Goal: Transaction & Acquisition: Purchase product/service

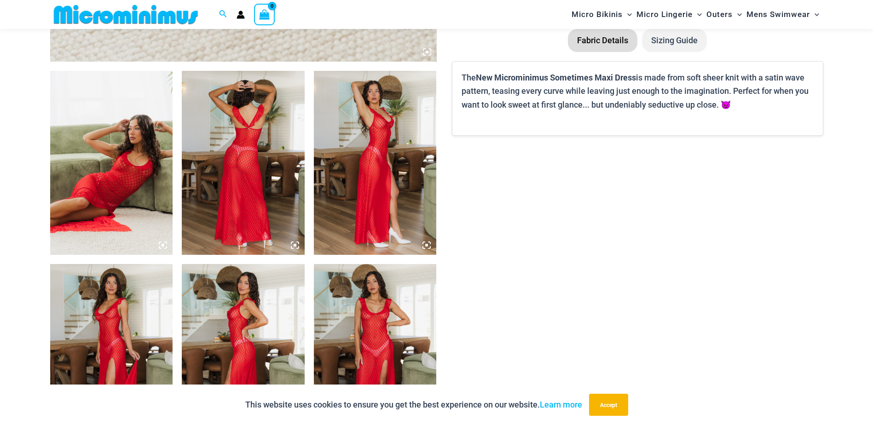
scroll to position [591, 0]
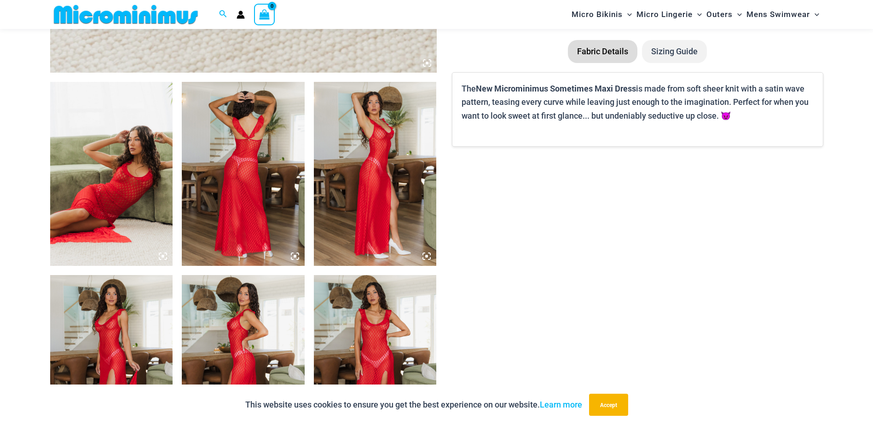
click at [124, 196] on img at bounding box center [111, 174] width 123 height 184
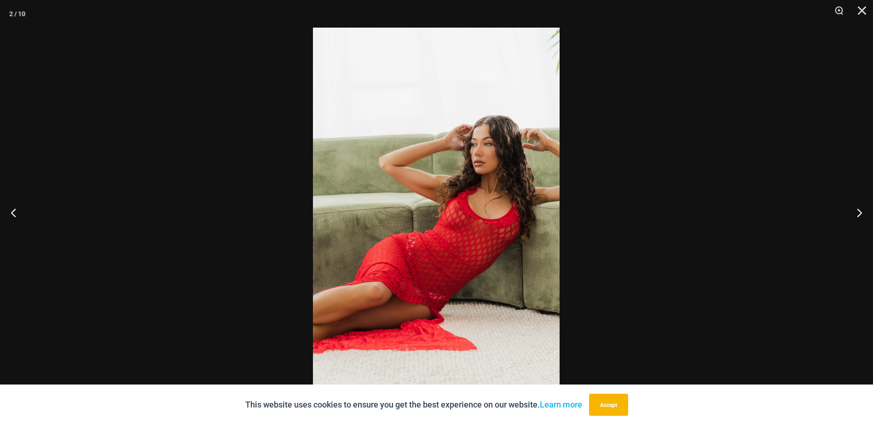
click at [475, 238] on img at bounding box center [436, 213] width 247 height 370
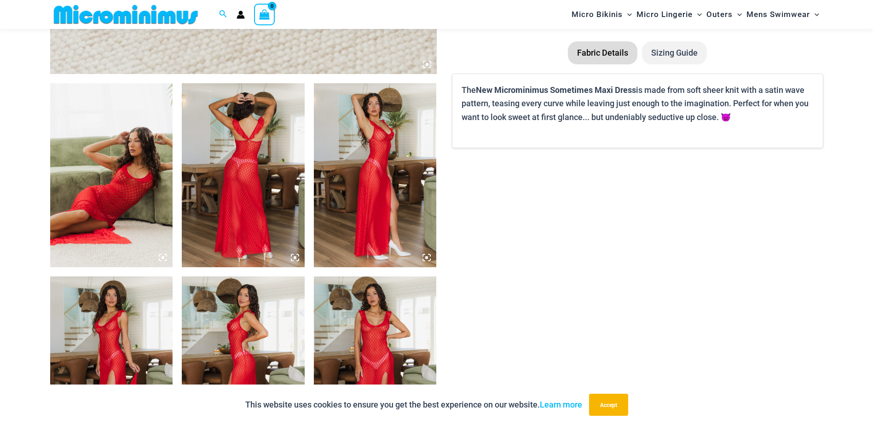
scroll to position [590, 0]
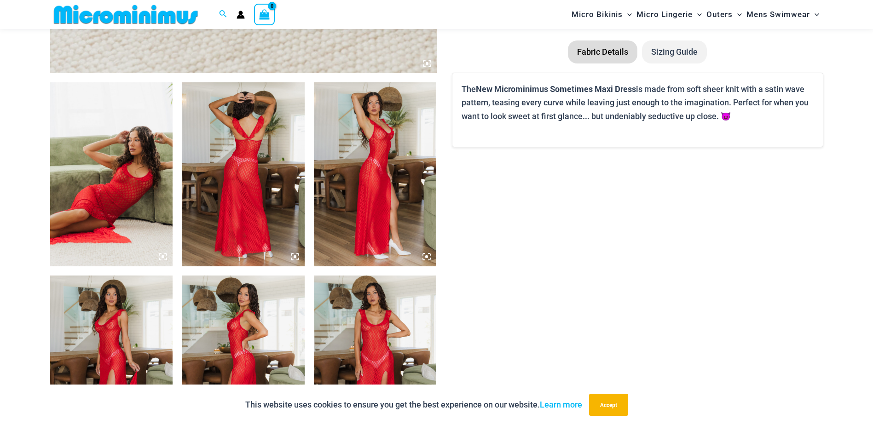
click at [245, 183] on img at bounding box center [243, 174] width 123 height 184
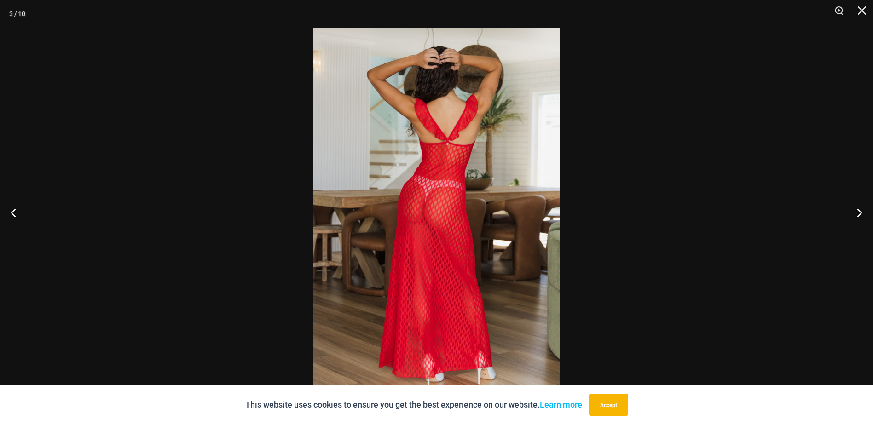
click at [487, 199] on img at bounding box center [436, 213] width 247 height 370
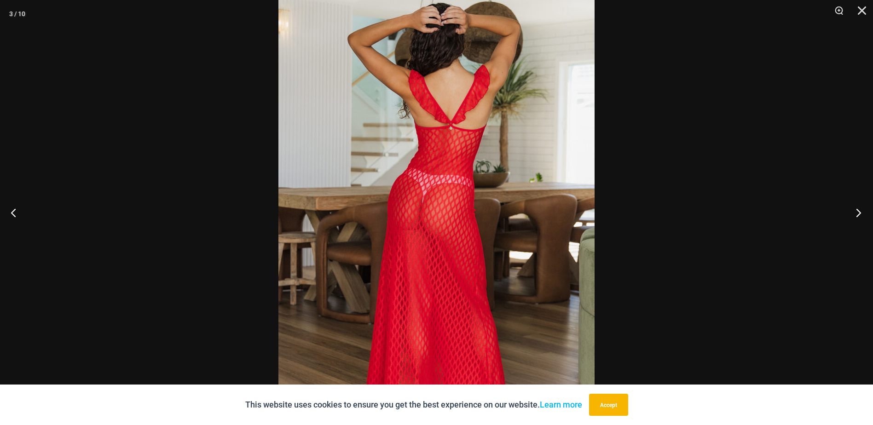
click at [859, 213] on button "Next" at bounding box center [855, 213] width 34 height 46
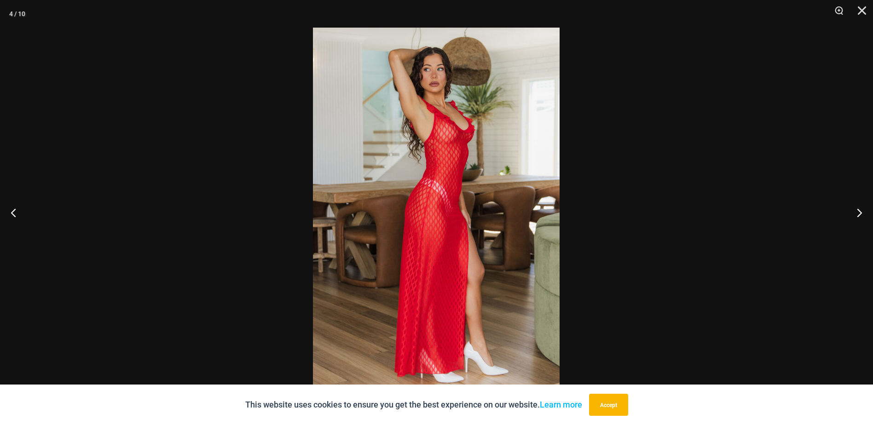
click at [411, 208] on img at bounding box center [436, 213] width 247 height 370
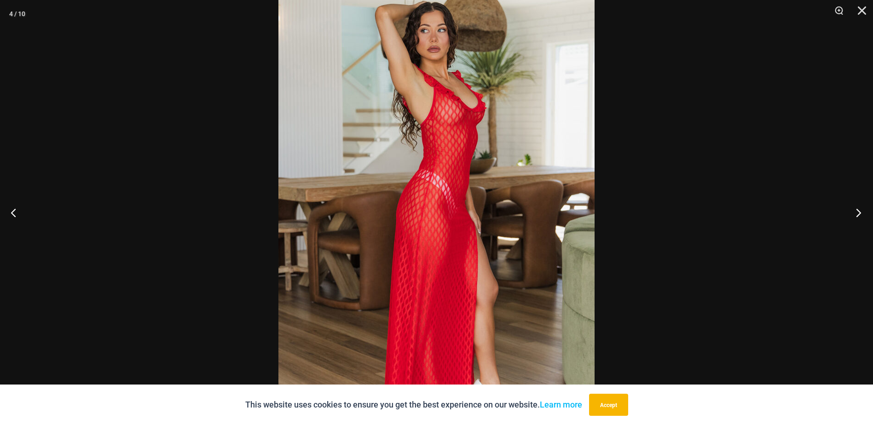
click at [855, 213] on button "Next" at bounding box center [855, 213] width 34 height 46
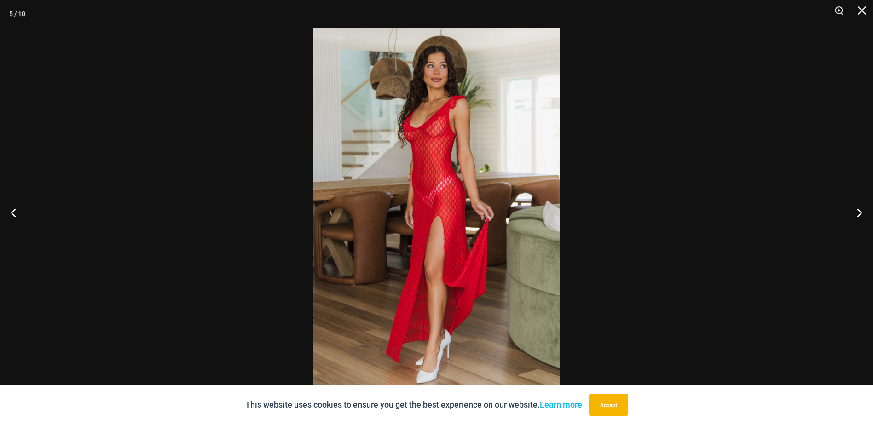
click at [467, 178] on img at bounding box center [436, 213] width 247 height 370
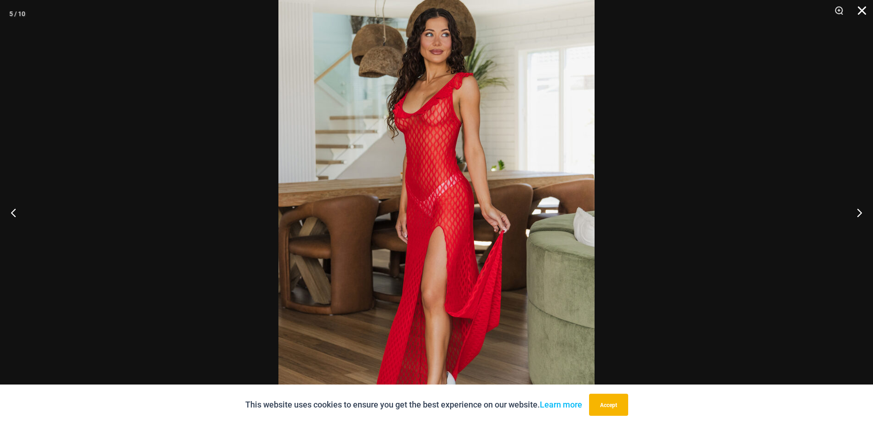
click at [856, 6] on button "Close" at bounding box center [858, 14] width 23 height 28
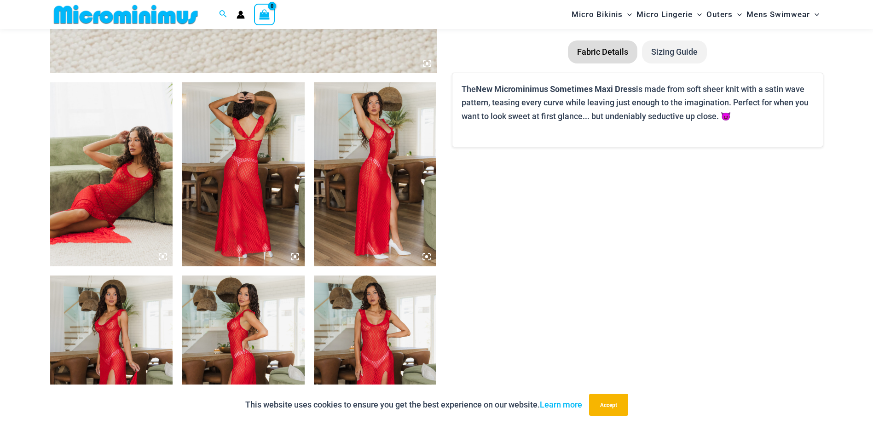
click at [368, 340] on img at bounding box center [375, 368] width 123 height 184
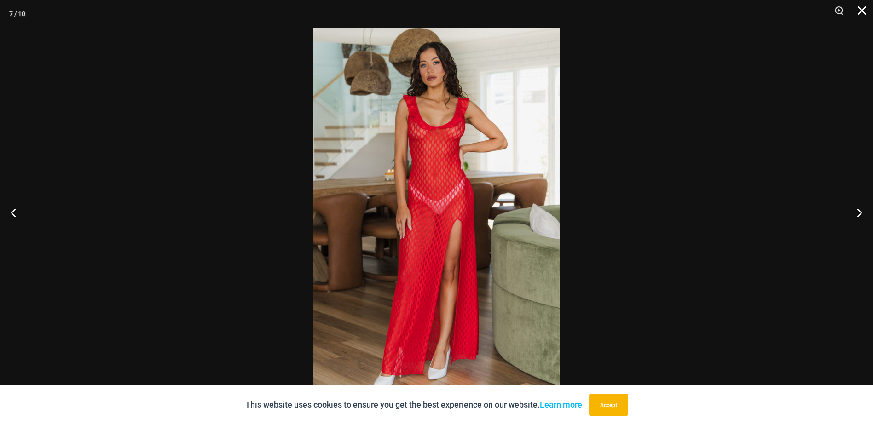
click at [861, 7] on button "Close" at bounding box center [858, 14] width 23 height 28
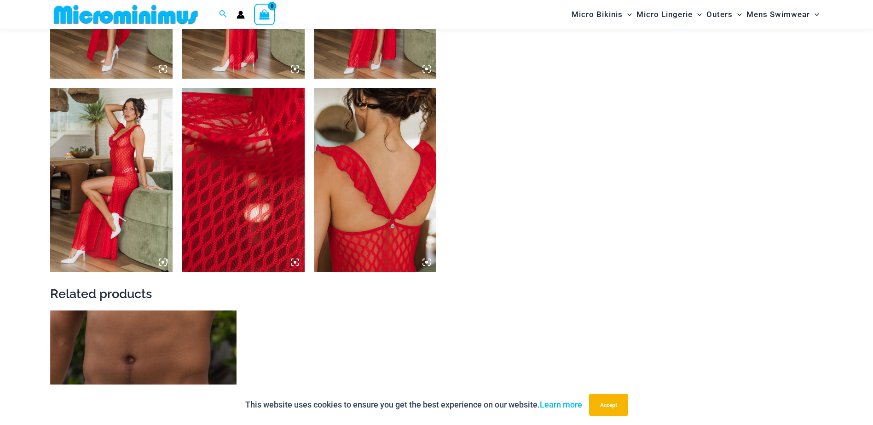
scroll to position [866, 0]
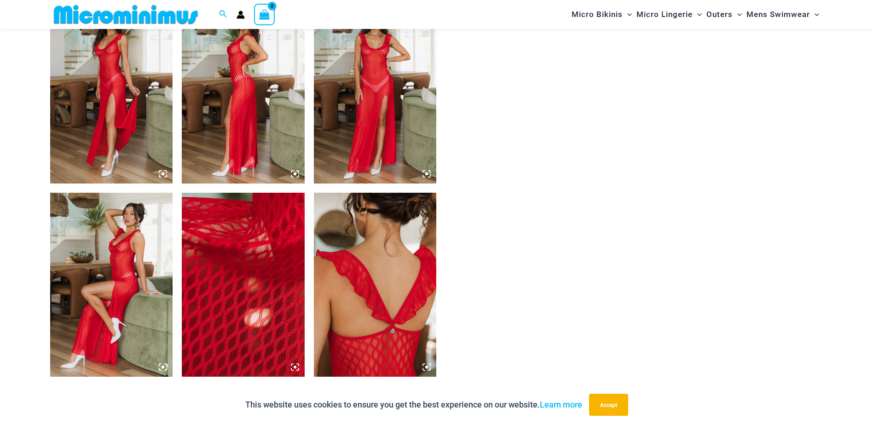
click at [235, 264] on img at bounding box center [243, 285] width 123 height 184
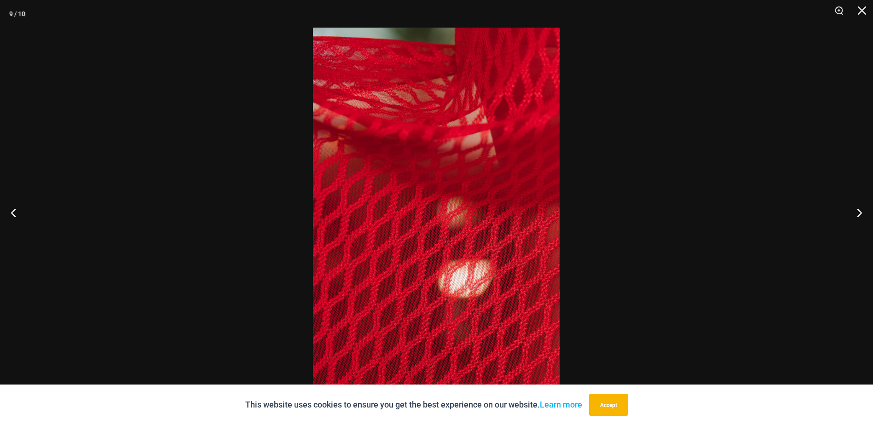
click at [415, 225] on img at bounding box center [436, 213] width 247 height 370
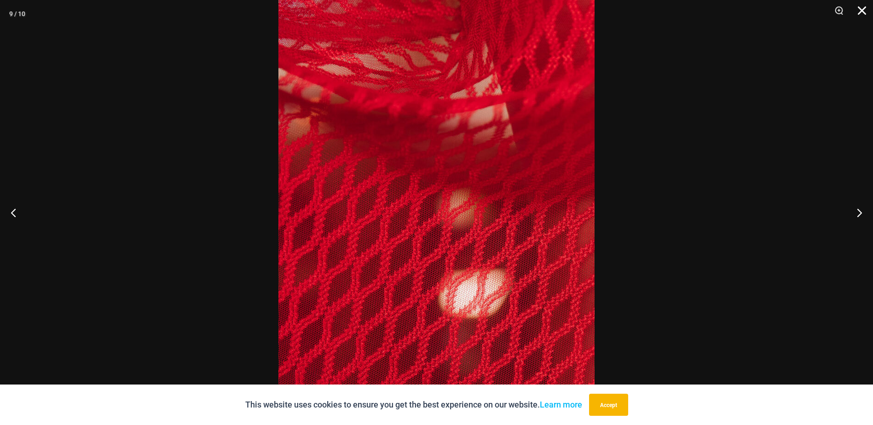
click at [861, 8] on button "Close" at bounding box center [858, 14] width 23 height 28
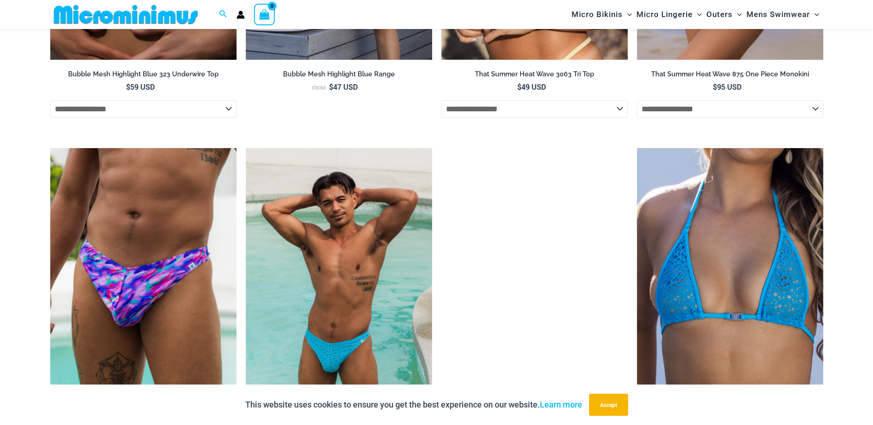
scroll to position [2246, 0]
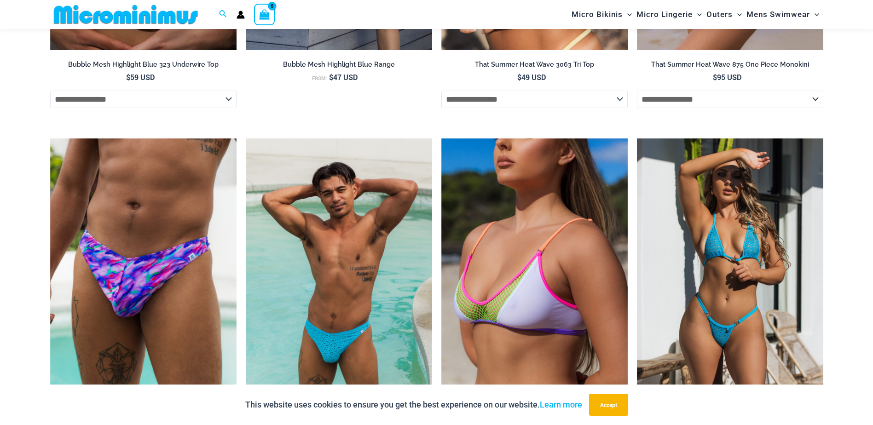
click at [736, 307] on img at bounding box center [730, 278] width 186 height 280
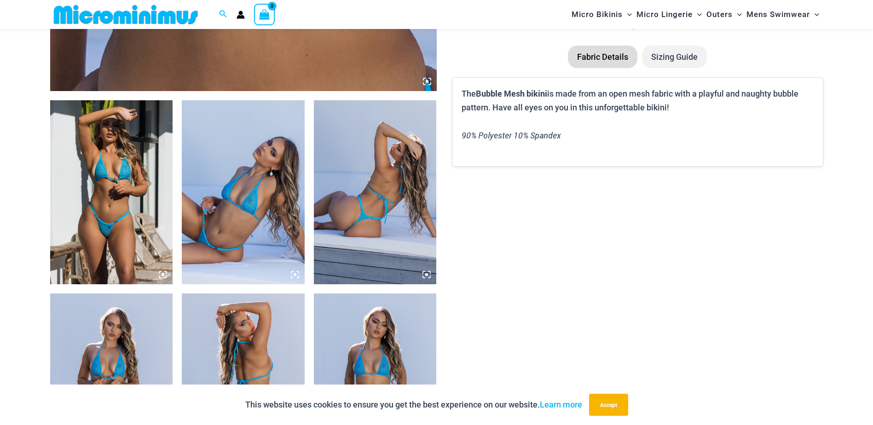
scroll to position [591, 0]
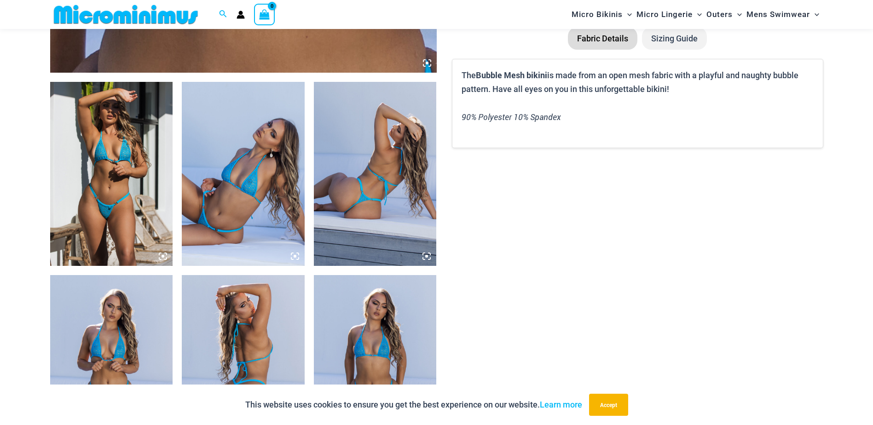
click at [271, 196] on img at bounding box center [243, 174] width 123 height 184
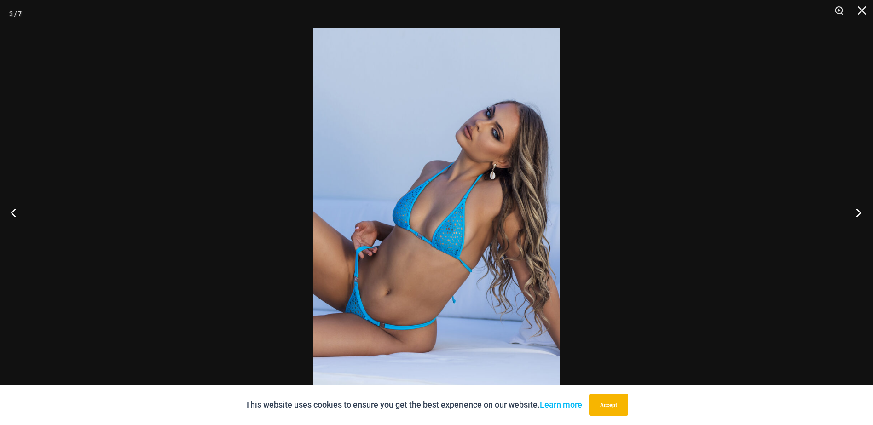
click at [853, 212] on button "Next" at bounding box center [855, 213] width 34 height 46
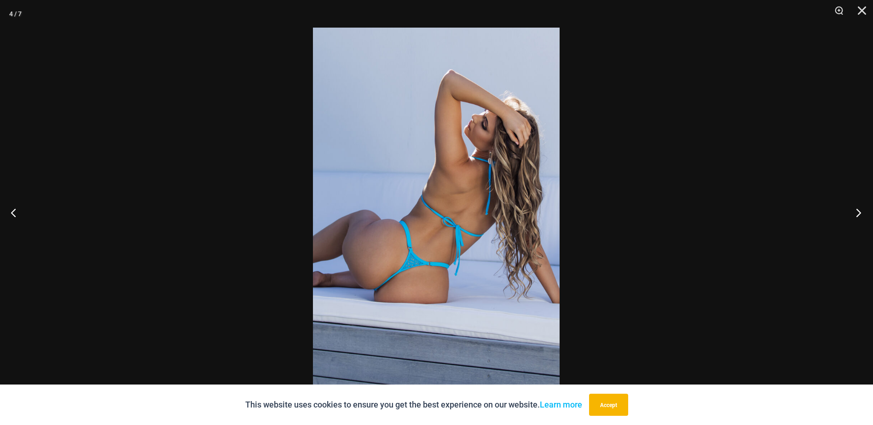
click at [851, 212] on button "Next" at bounding box center [855, 213] width 34 height 46
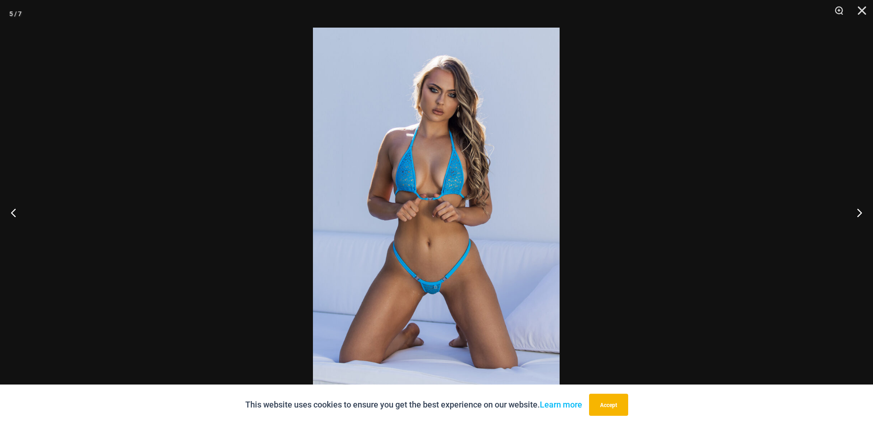
click at [455, 258] on img at bounding box center [436, 213] width 247 height 370
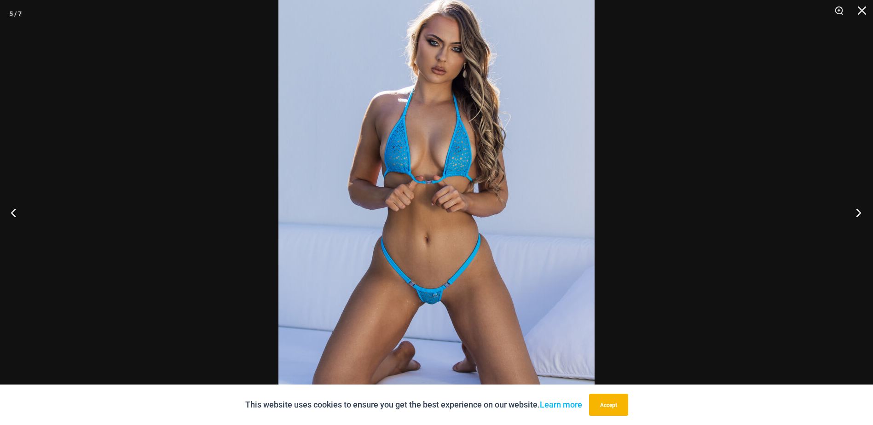
click at [854, 207] on button "Next" at bounding box center [855, 213] width 34 height 46
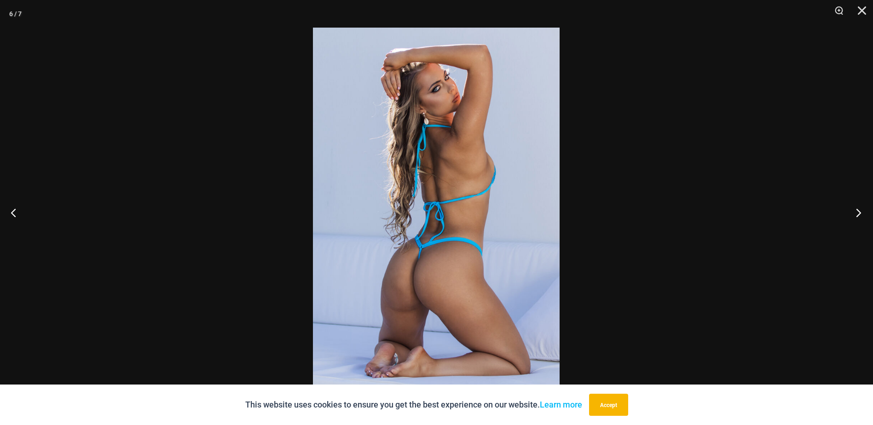
click at [854, 207] on button "Next" at bounding box center [855, 213] width 34 height 46
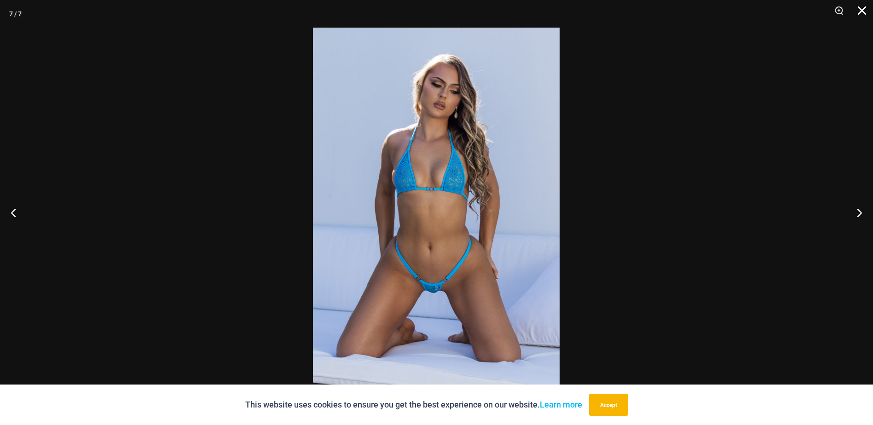
click at [859, 3] on button "Close" at bounding box center [858, 14] width 23 height 28
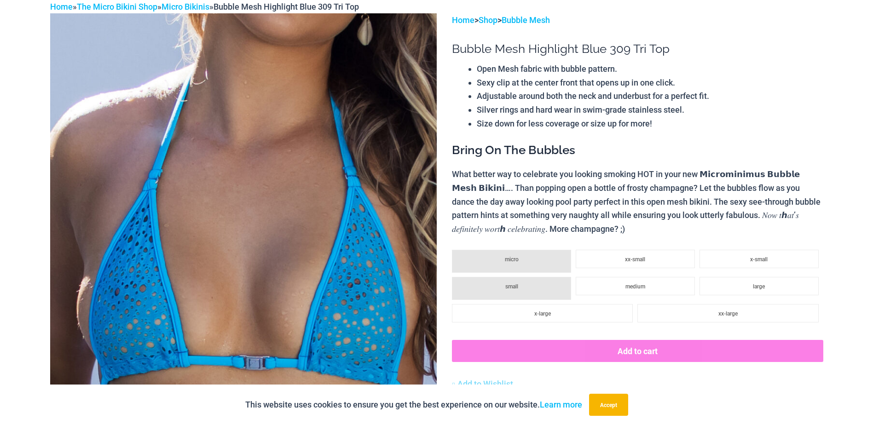
scroll to position [0, 0]
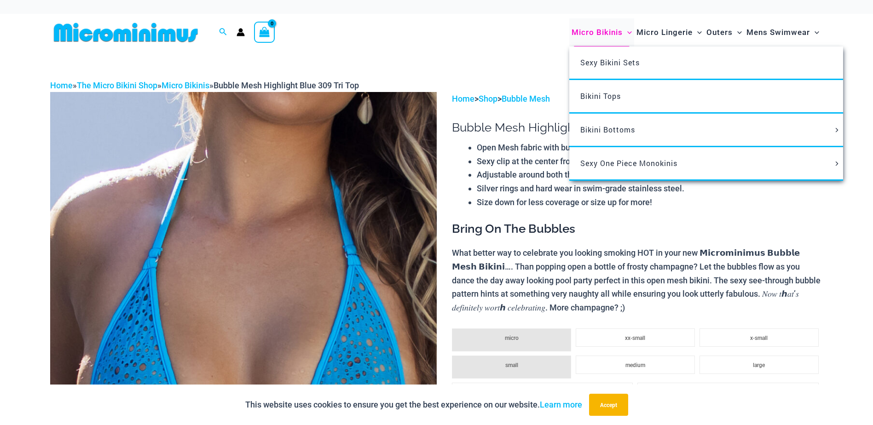
click at [585, 33] on span "Micro Bikinis" at bounding box center [596, 32] width 51 height 23
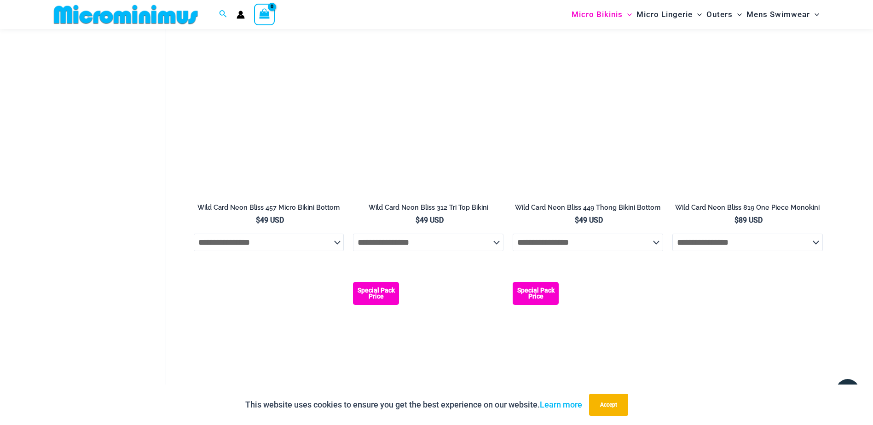
scroll to position [1883, 0]
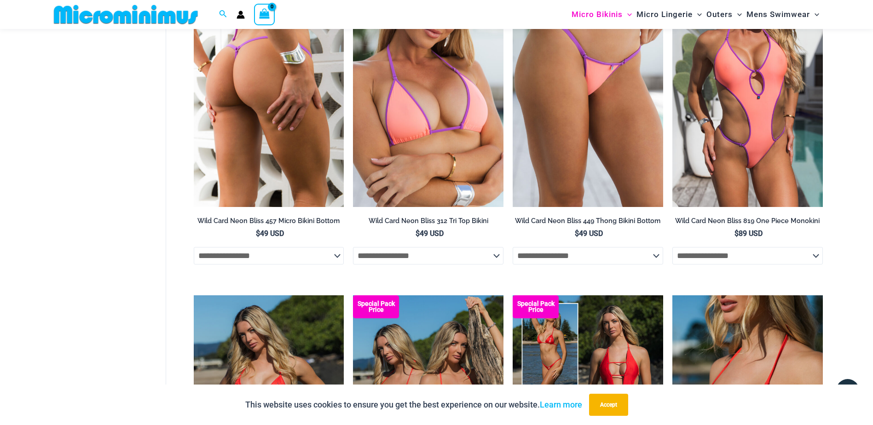
click at [269, 97] on img at bounding box center [269, 94] width 150 height 225
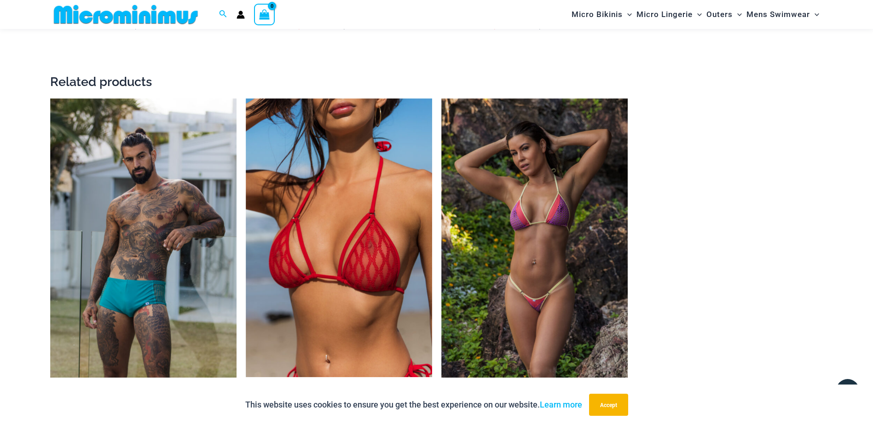
scroll to position [1372, 0]
